Goal: Check status

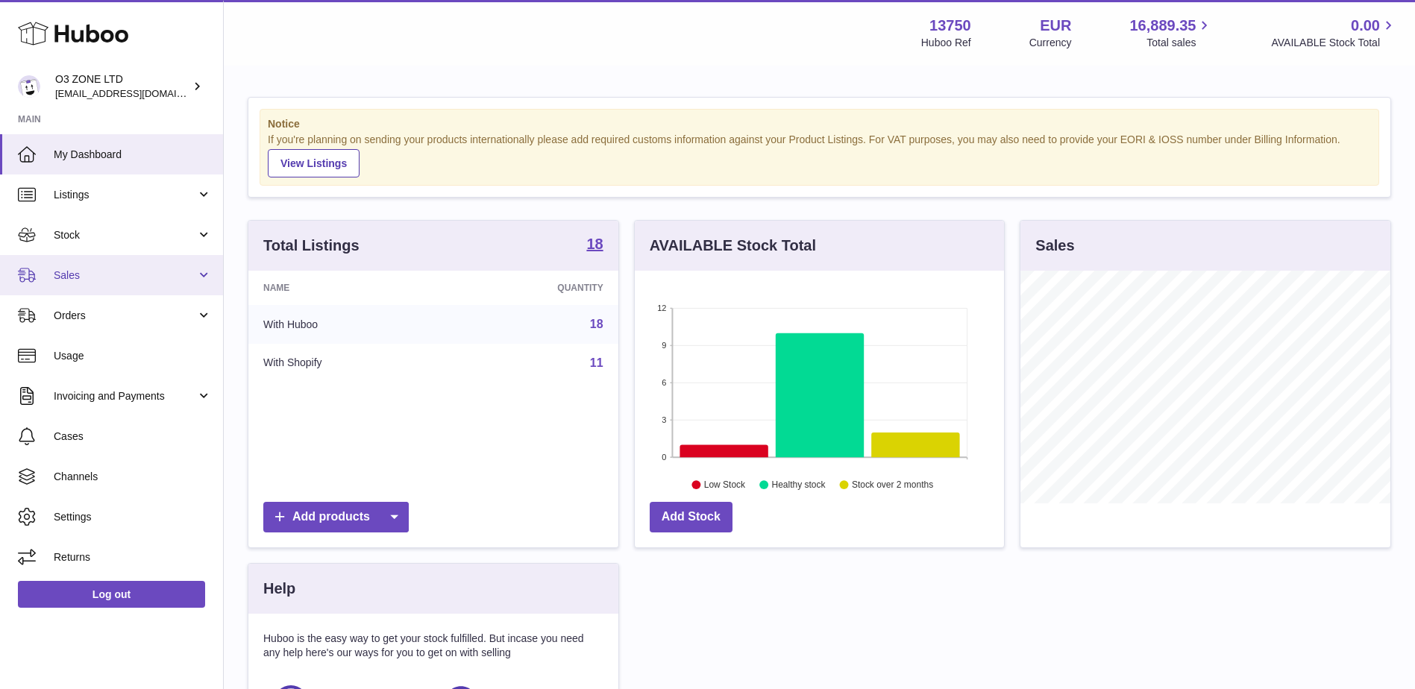
scroll to position [233, 369]
click at [116, 273] on span "Sales" at bounding box center [125, 276] width 142 height 14
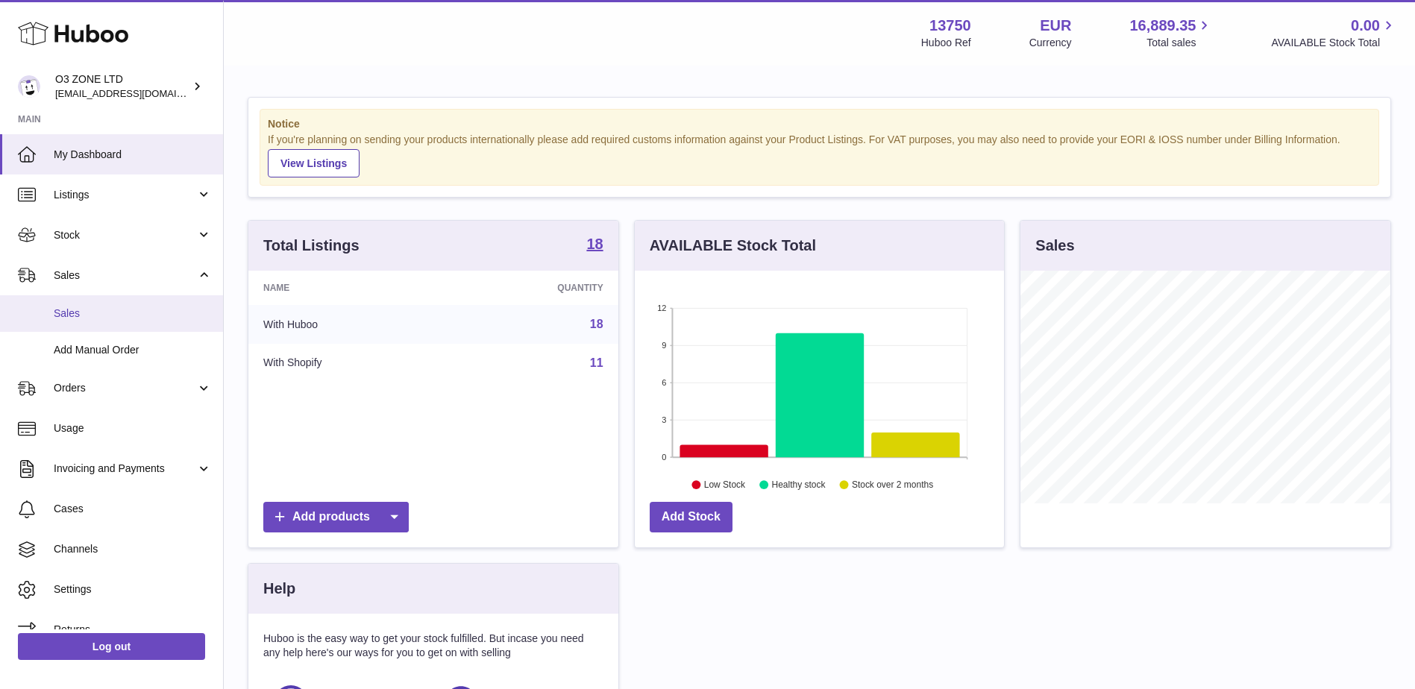
click at [120, 324] on link "Sales" at bounding box center [111, 313] width 223 height 37
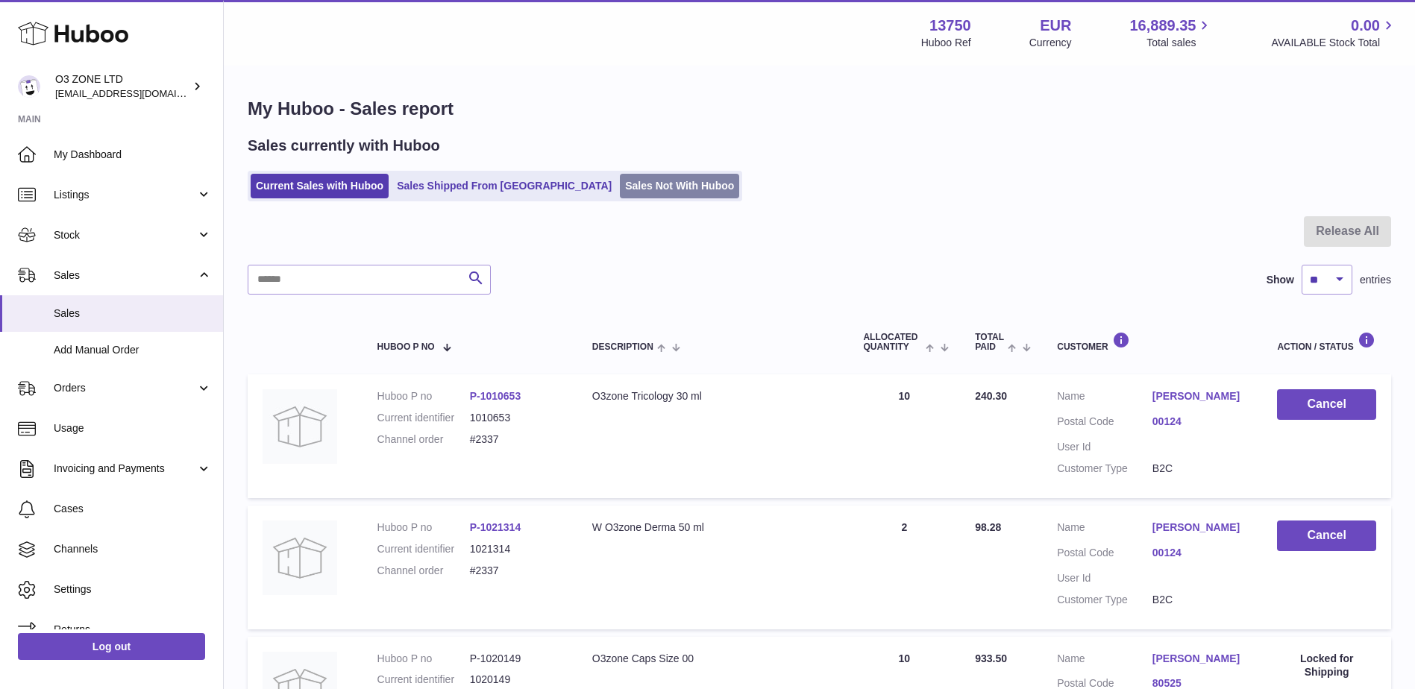
click at [620, 177] on link "Sales Not With Huboo" at bounding box center [679, 186] width 119 height 25
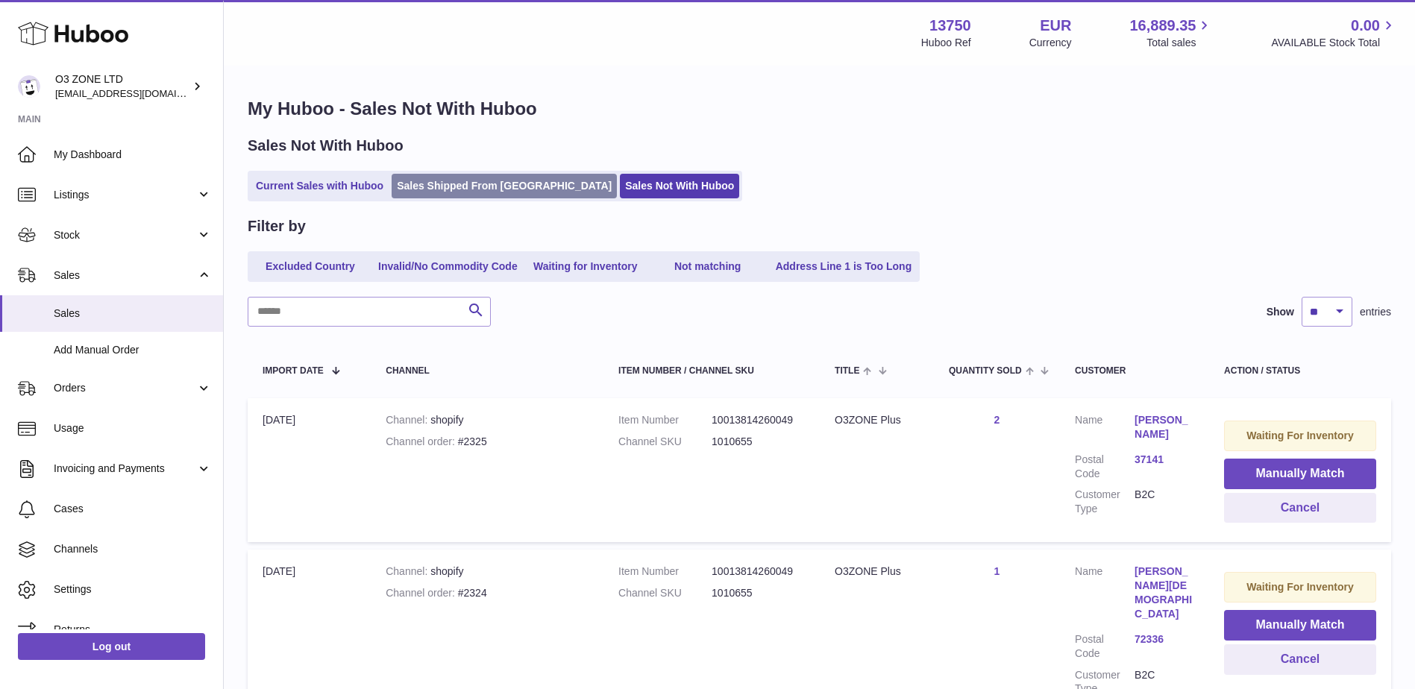
click at [486, 181] on link "Sales Shipped From [GEOGRAPHIC_DATA]" at bounding box center [504, 186] width 225 height 25
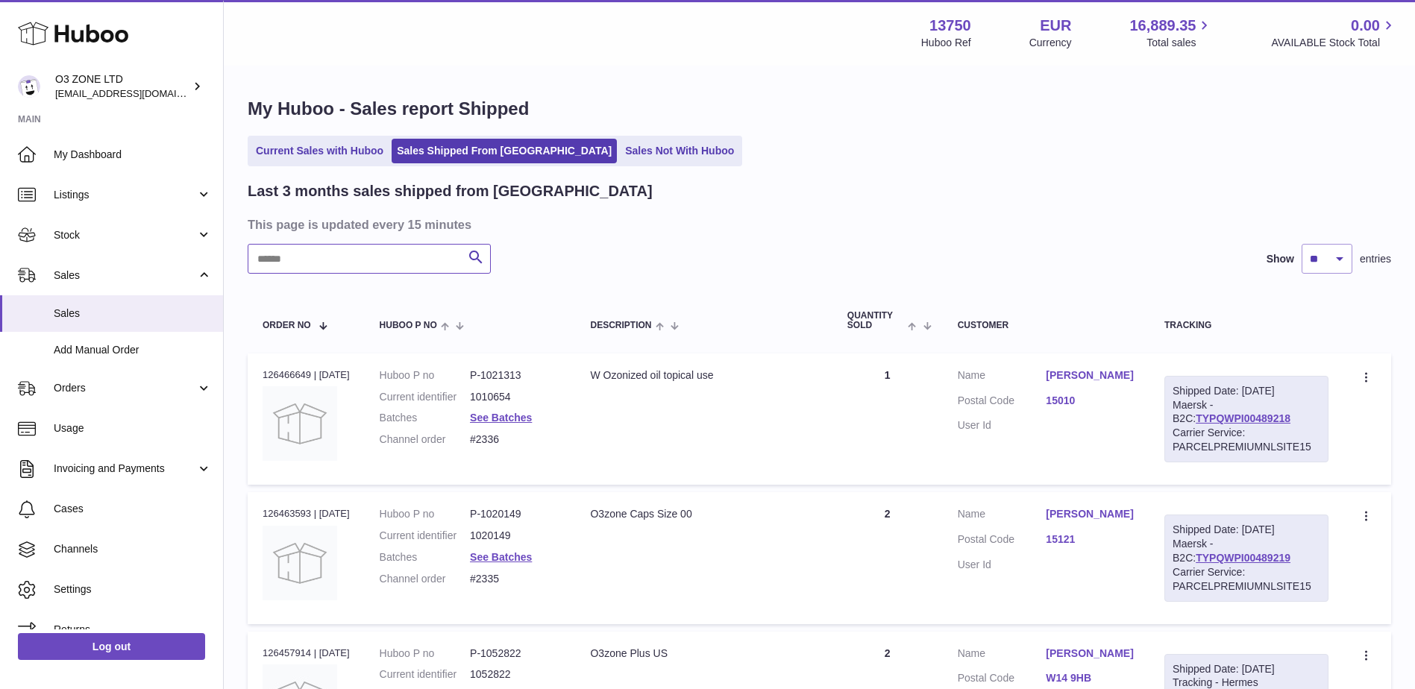
click at [444, 255] on input "text" at bounding box center [369, 259] width 243 height 30
paste input "****"
type input "***"
click at [1242, 417] on link "LA840308193NL" at bounding box center [1250, 419] width 80 height 12
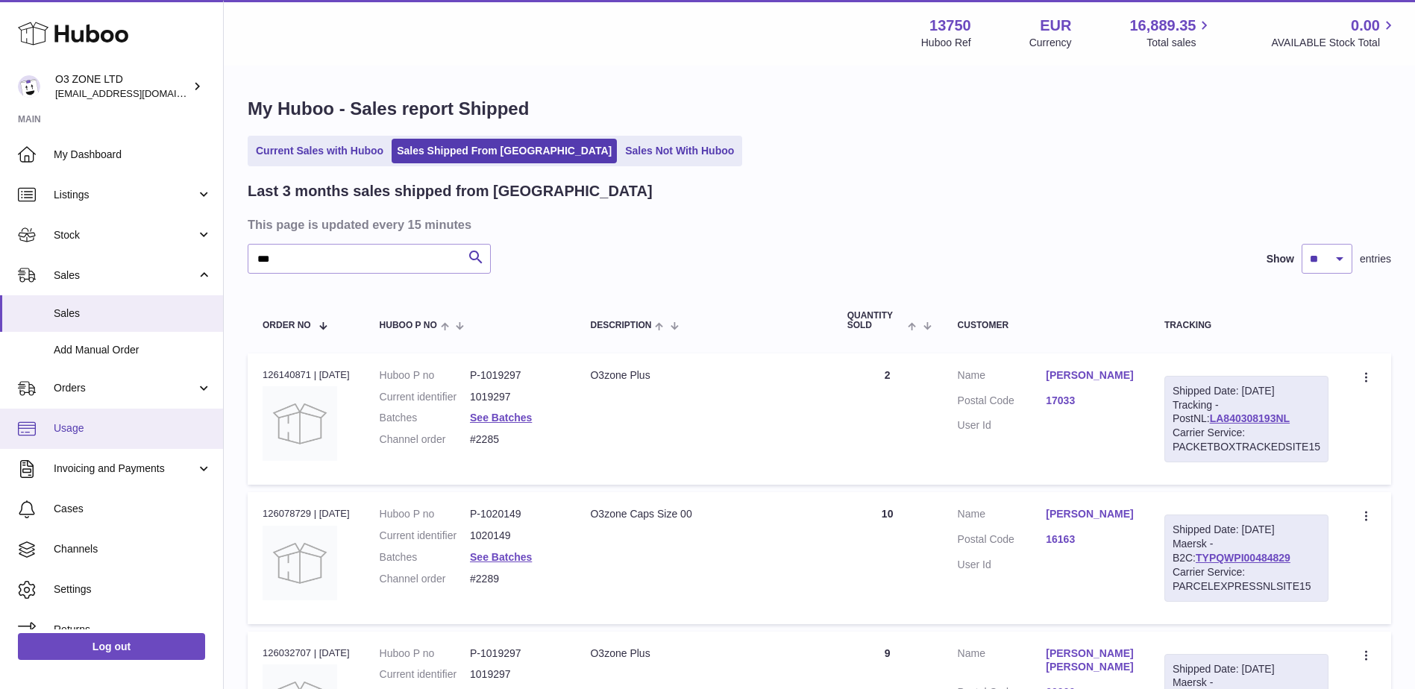
scroll to position [21, 0]
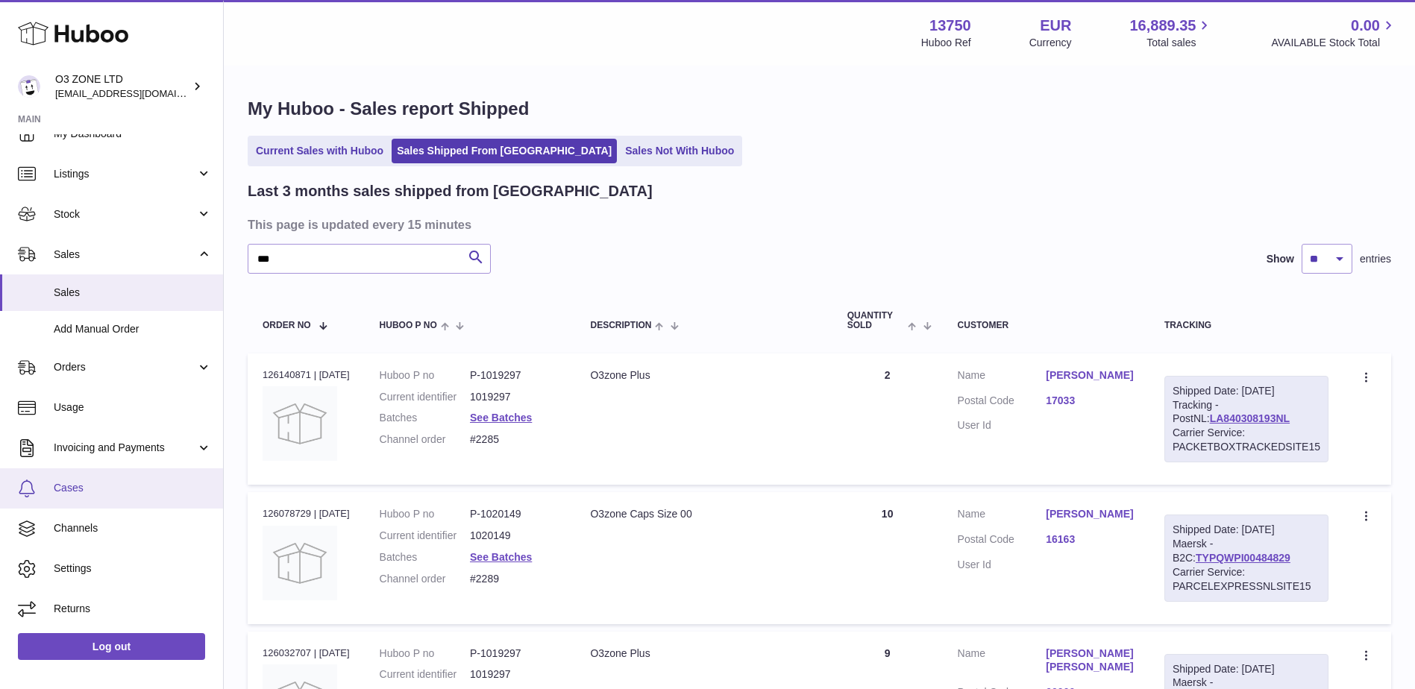
click at [115, 492] on span "Cases" at bounding box center [133, 488] width 158 height 14
